Goal: Information Seeking & Learning: Learn about a topic

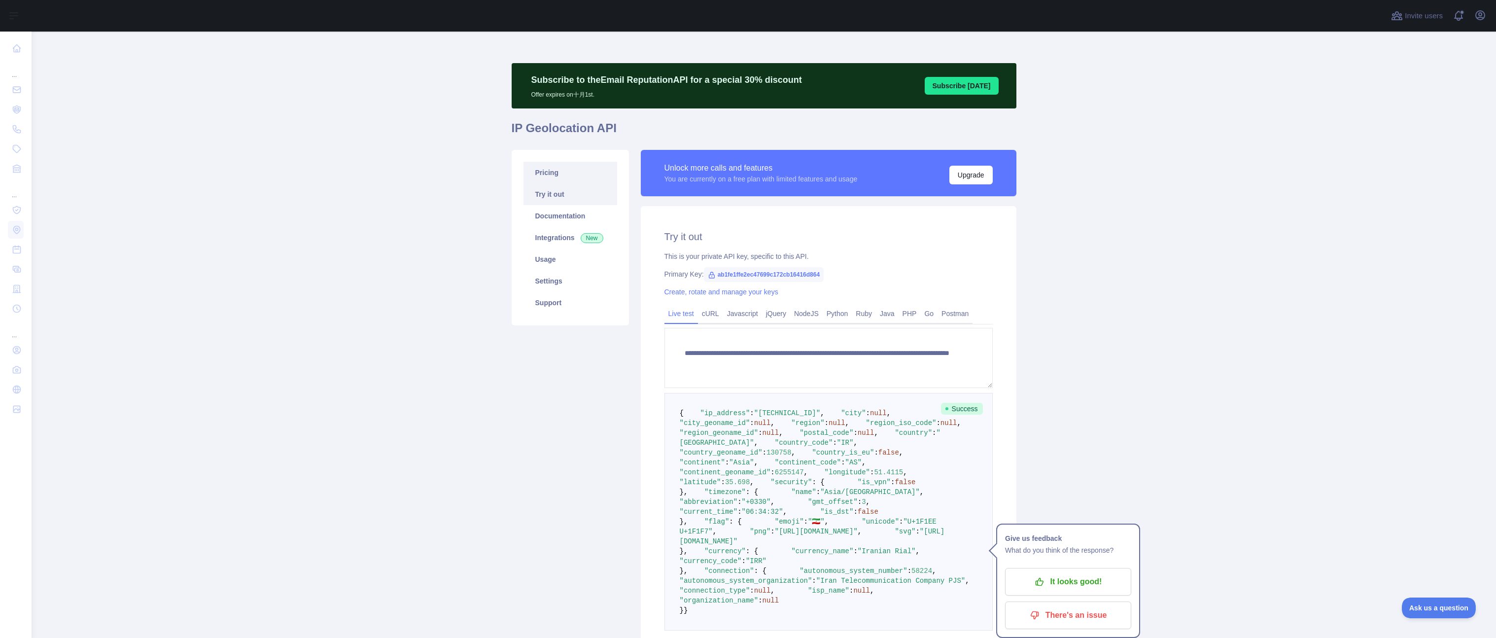
click at [549, 174] on link "Pricing" at bounding box center [570, 173] width 94 height 22
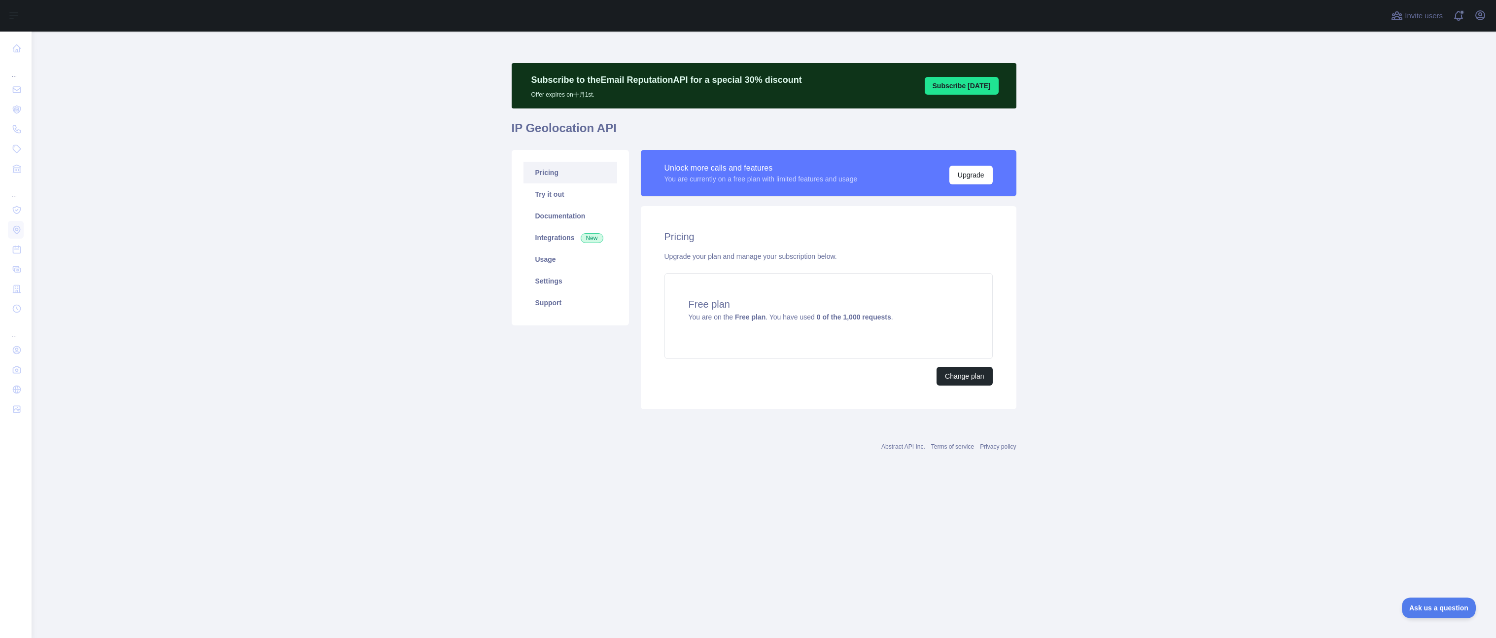
click at [355, 209] on main "Subscribe to the Email Reputation API for a special 30 % discount Offer expires…" at bounding box center [764, 335] width 1464 height 606
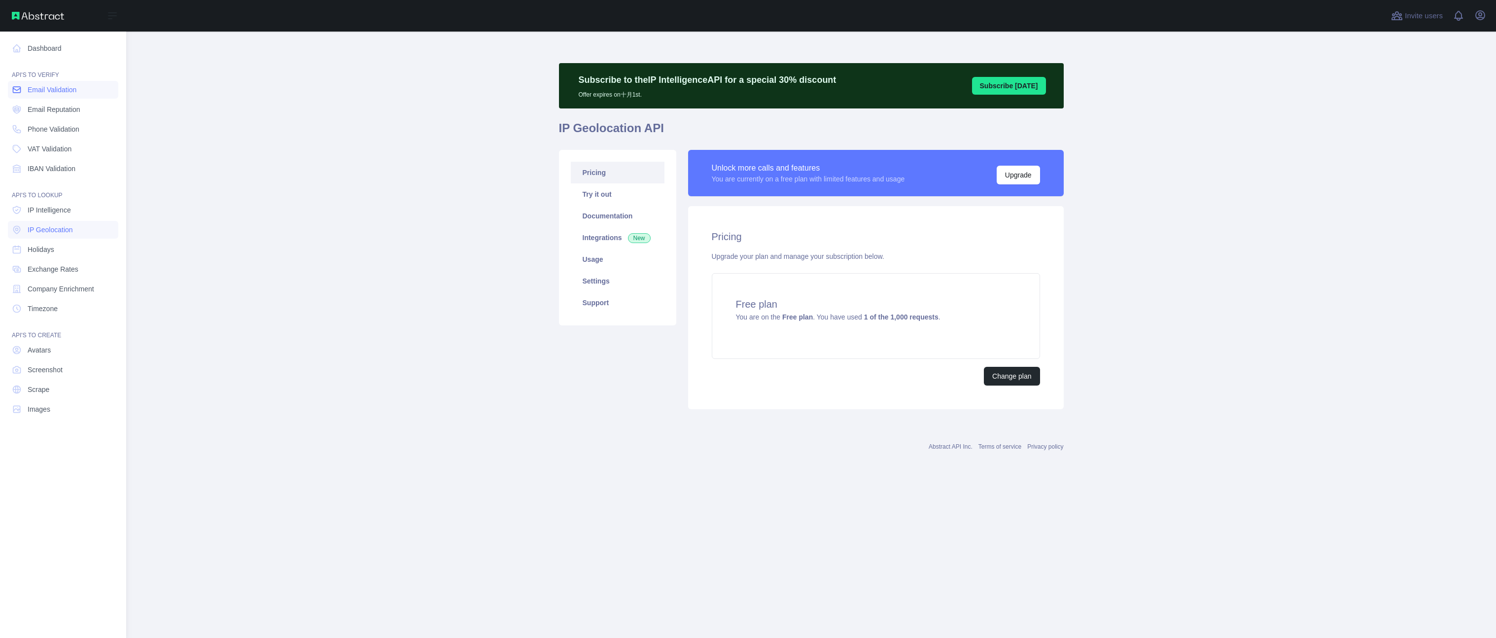
click at [68, 95] on link "Email Validation" at bounding box center [63, 90] width 110 height 18
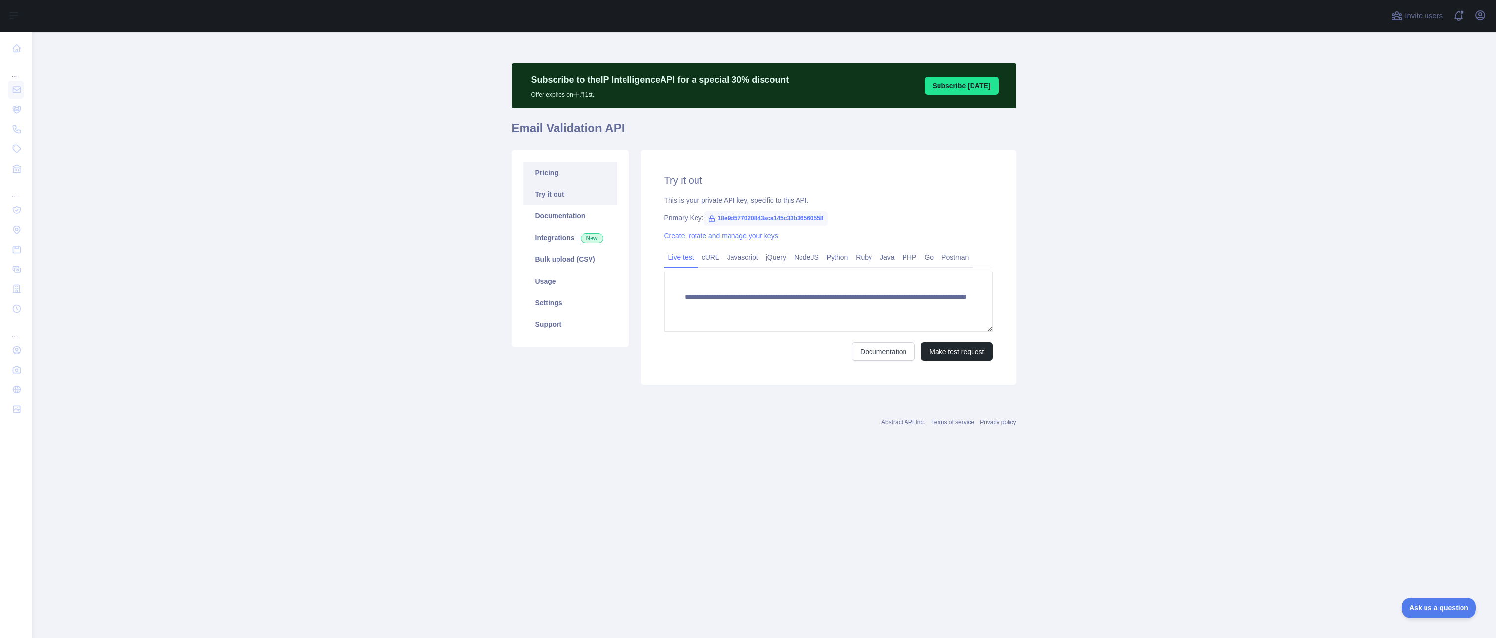
click at [561, 175] on link "Pricing" at bounding box center [570, 173] width 94 height 22
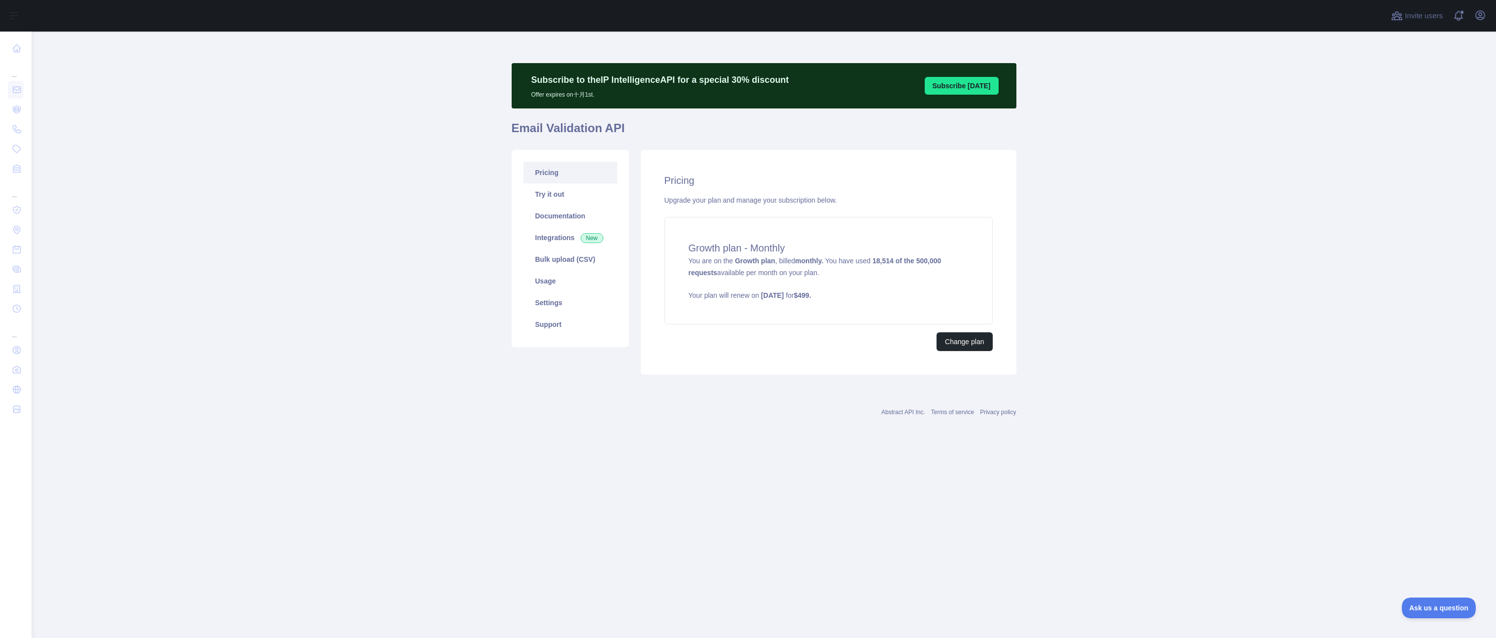
click at [383, 309] on main "Subscribe to the IP Intelligence API for a special 30 % discount Offer expires …" at bounding box center [764, 335] width 1464 height 606
click at [378, 287] on main "Subscribe to the IP Intelligence API for a special 30 % discount Offer expires …" at bounding box center [764, 335] width 1464 height 606
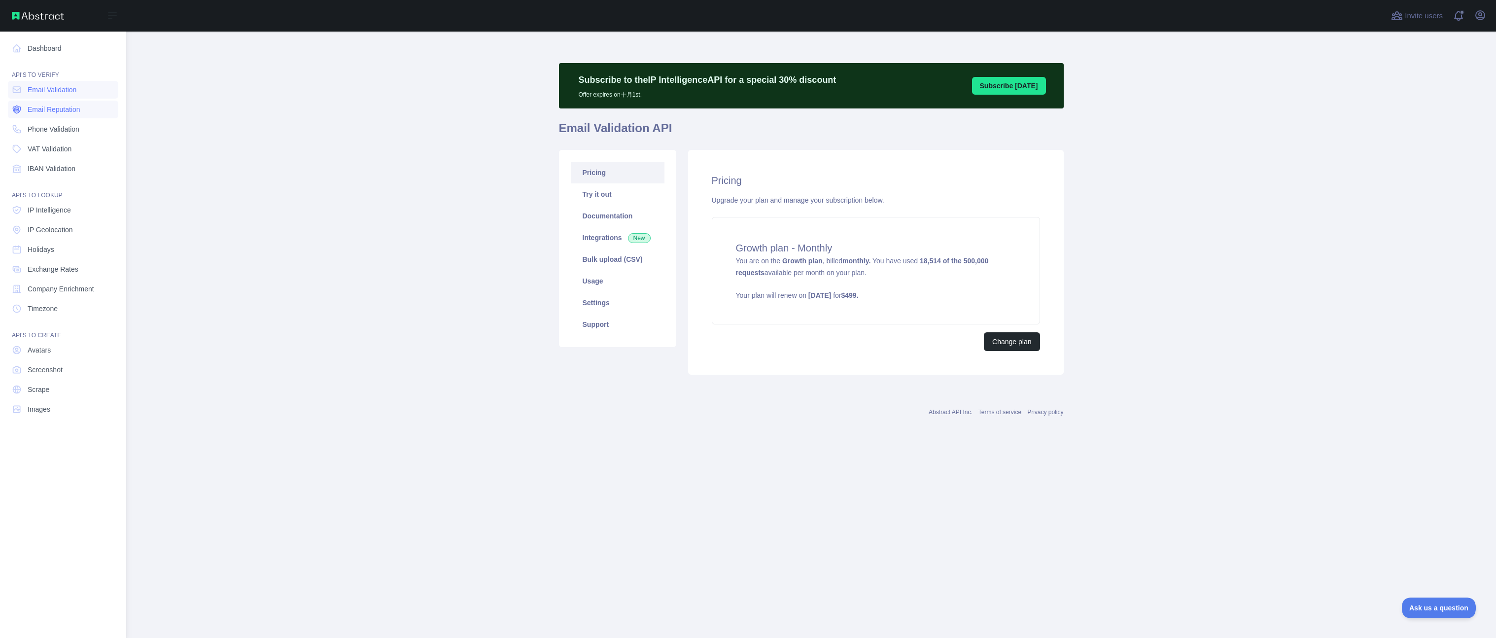
click at [70, 111] on span "Email Reputation" at bounding box center [54, 109] width 53 height 10
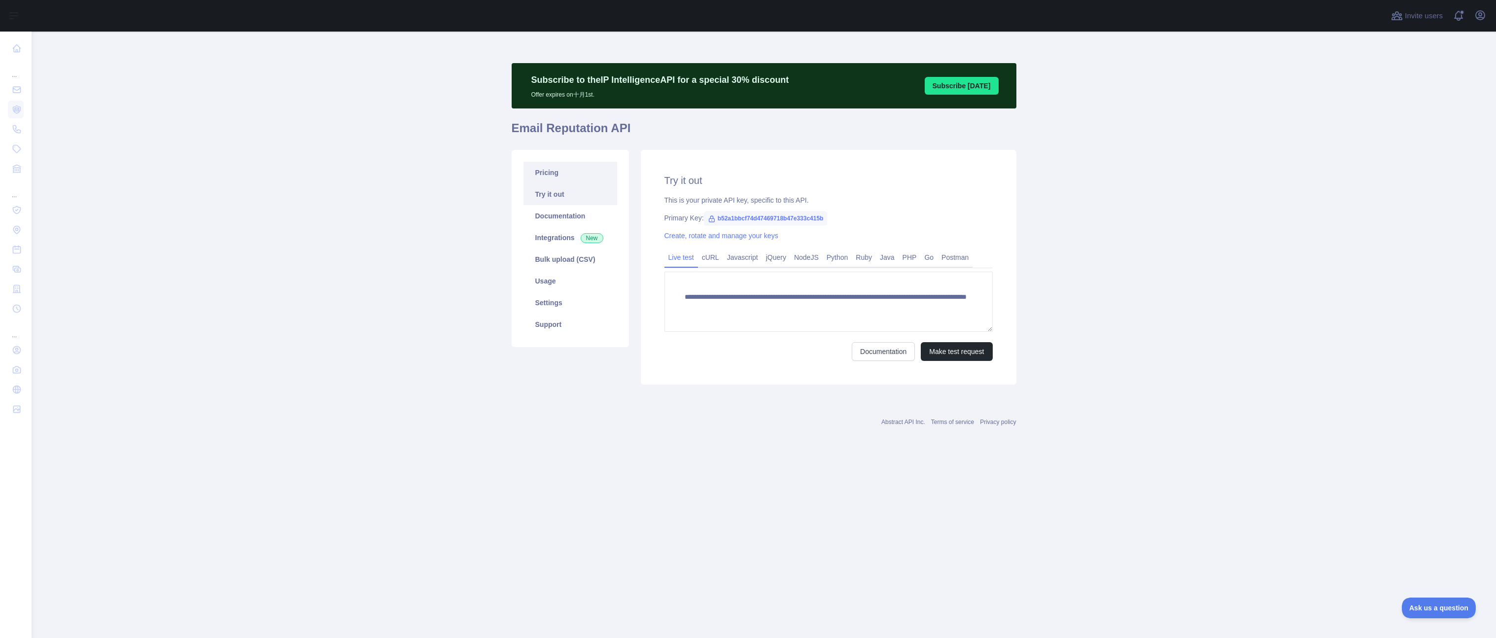
click at [551, 171] on link "Pricing" at bounding box center [570, 173] width 94 height 22
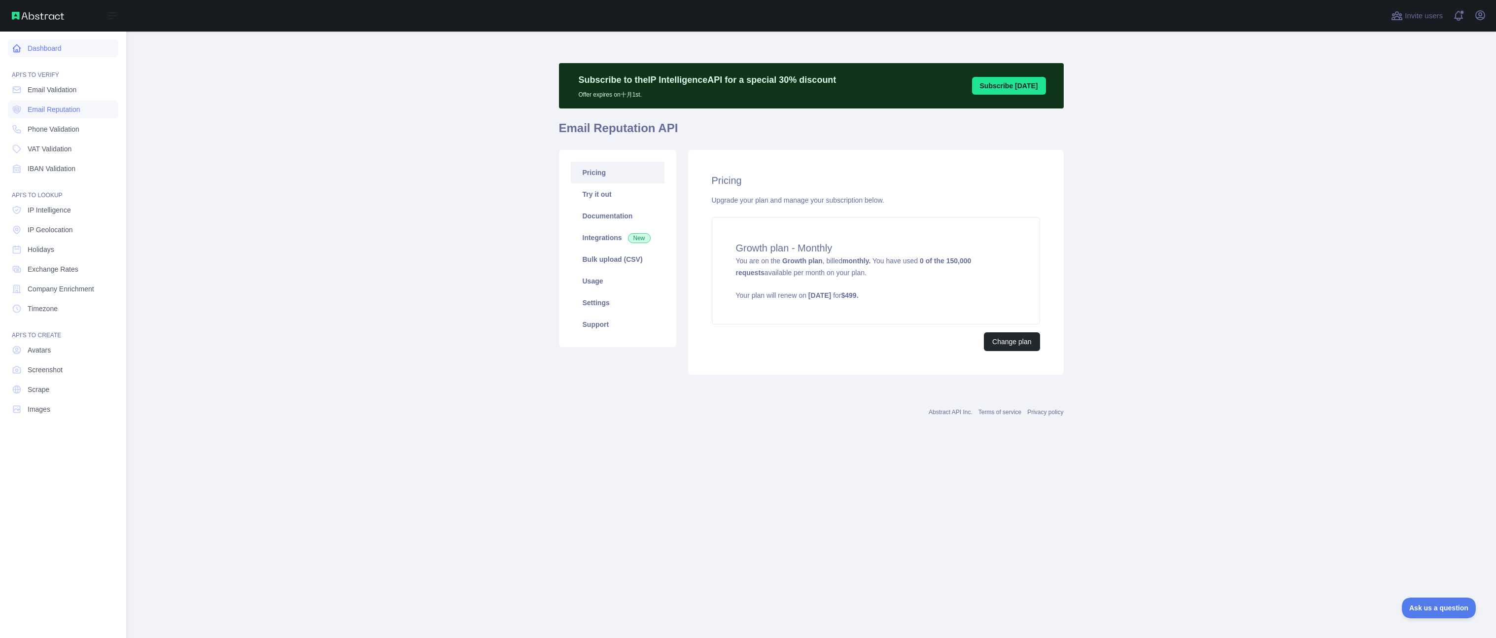
click at [53, 51] on link "Dashboard" at bounding box center [63, 48] width 110 height 18
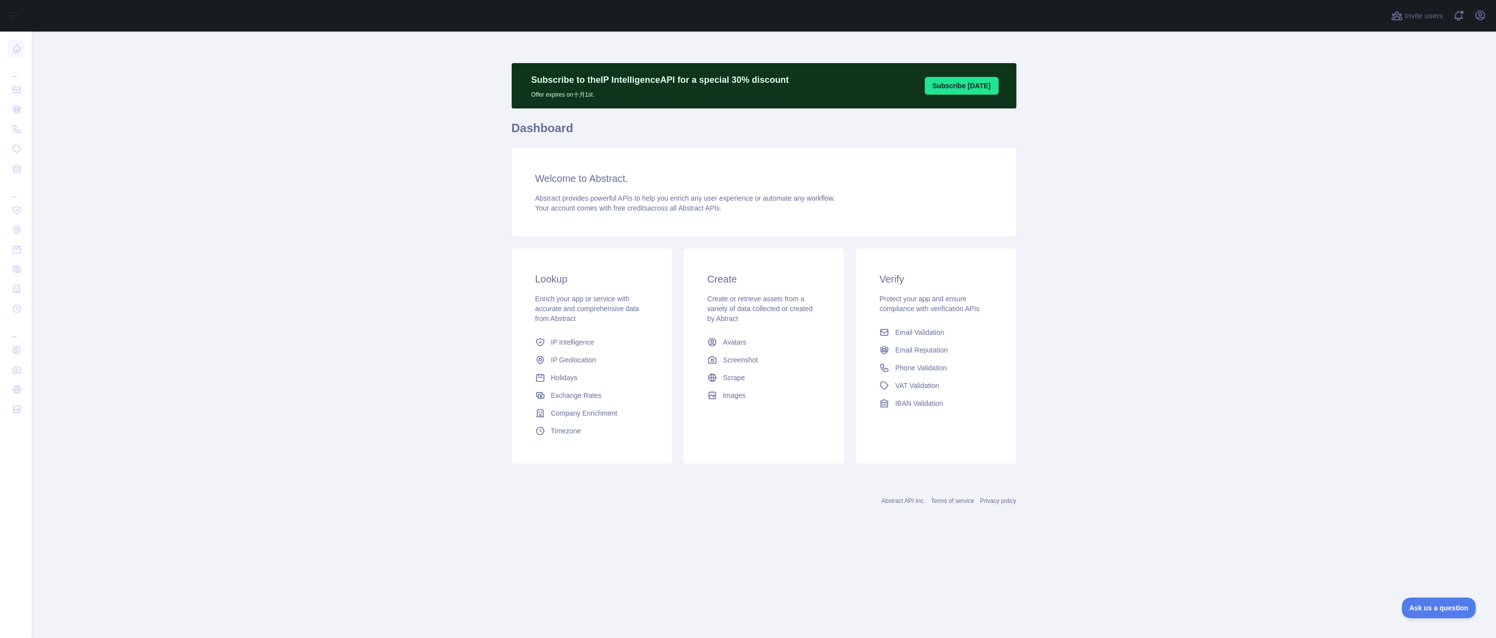
click at [283, 102] on main "Subscribe to the IP Intelligence API for a special 30 % discount Offer expires …" at bounding box center [764, 335] width 1464 height 606
click at [288, 156] on main "Subscribe to the IP Intelligence API for a special 30 % discount Offer expires …" at bounding box center [764, 335] width 1464 height 606
